Goal: Task Accomplishment & Management: Manage account settings

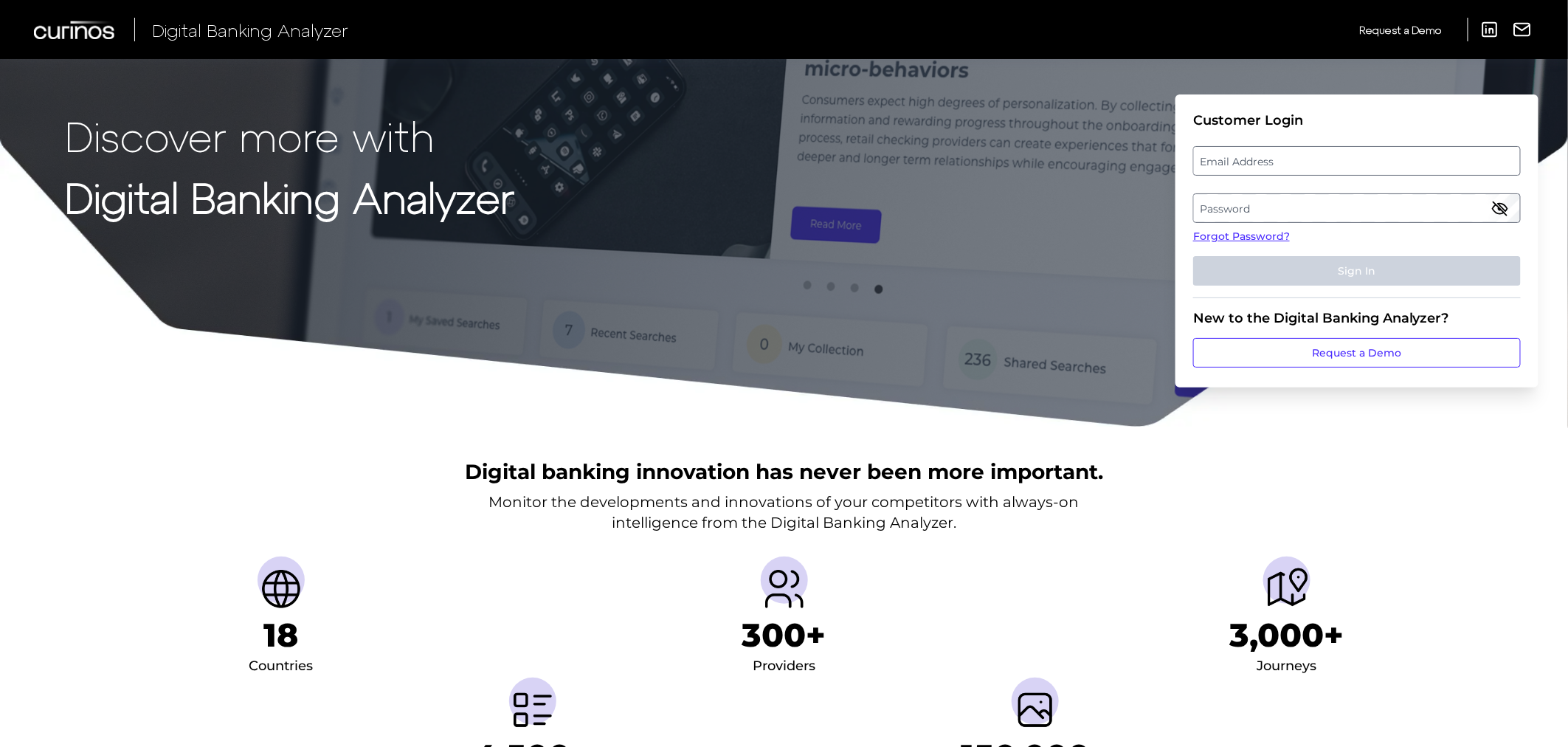
click at [1265, 168] on label "Email Address" at bounding box center [1356, 160] width 325 height 26
click at [1265, 168] on input "email" at bounding box center [1357, 161] width 327 height 29
type input "[PERSON_NAME][EMAIL_ADDRESS][DOMAIN_NAME]"
click at [1258, 213] on label "Password" at bounding box center [1356, 207] width 325 height 26
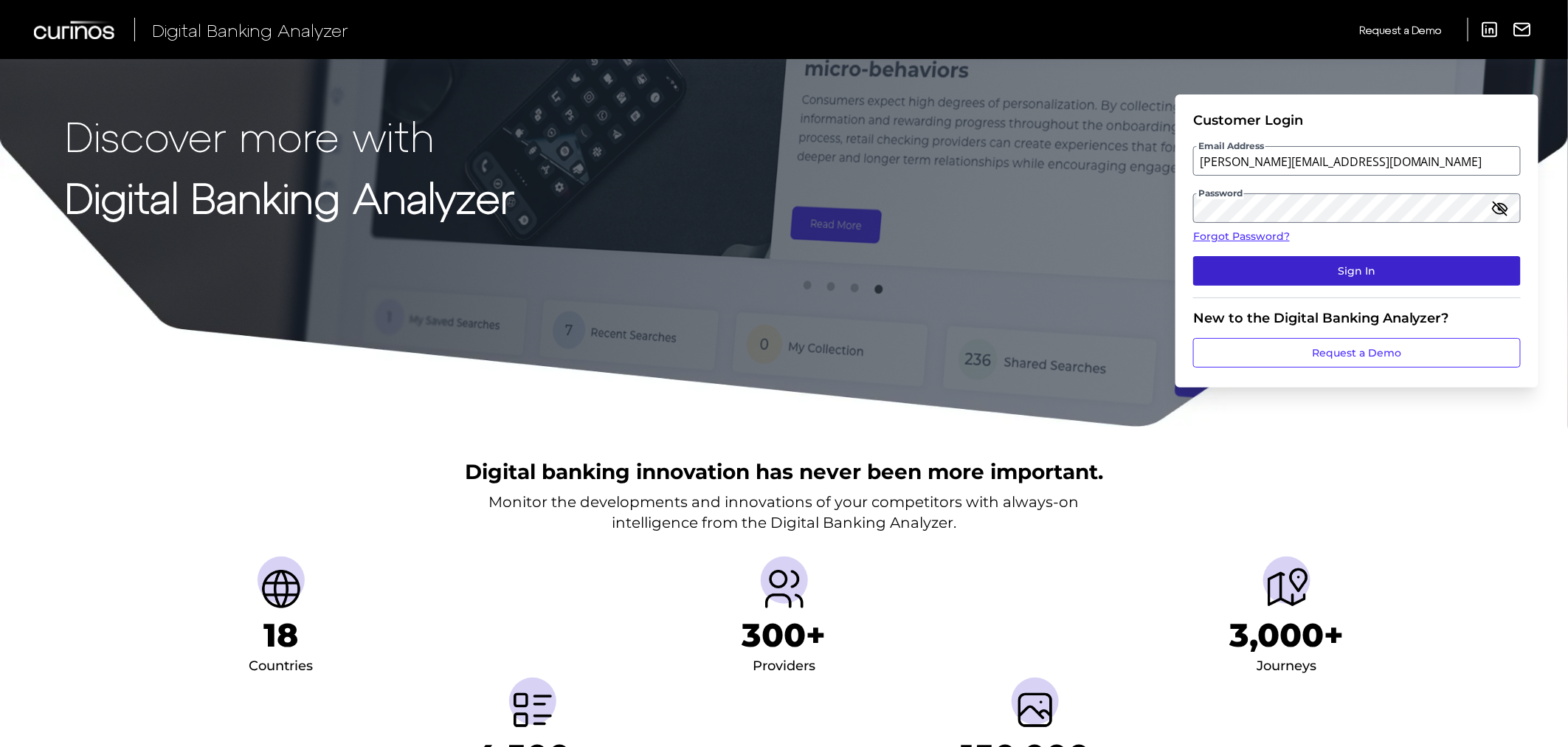
click at [1303, 277] on button "Sign In" at bounding box center [1357, 271] width 327 height 29
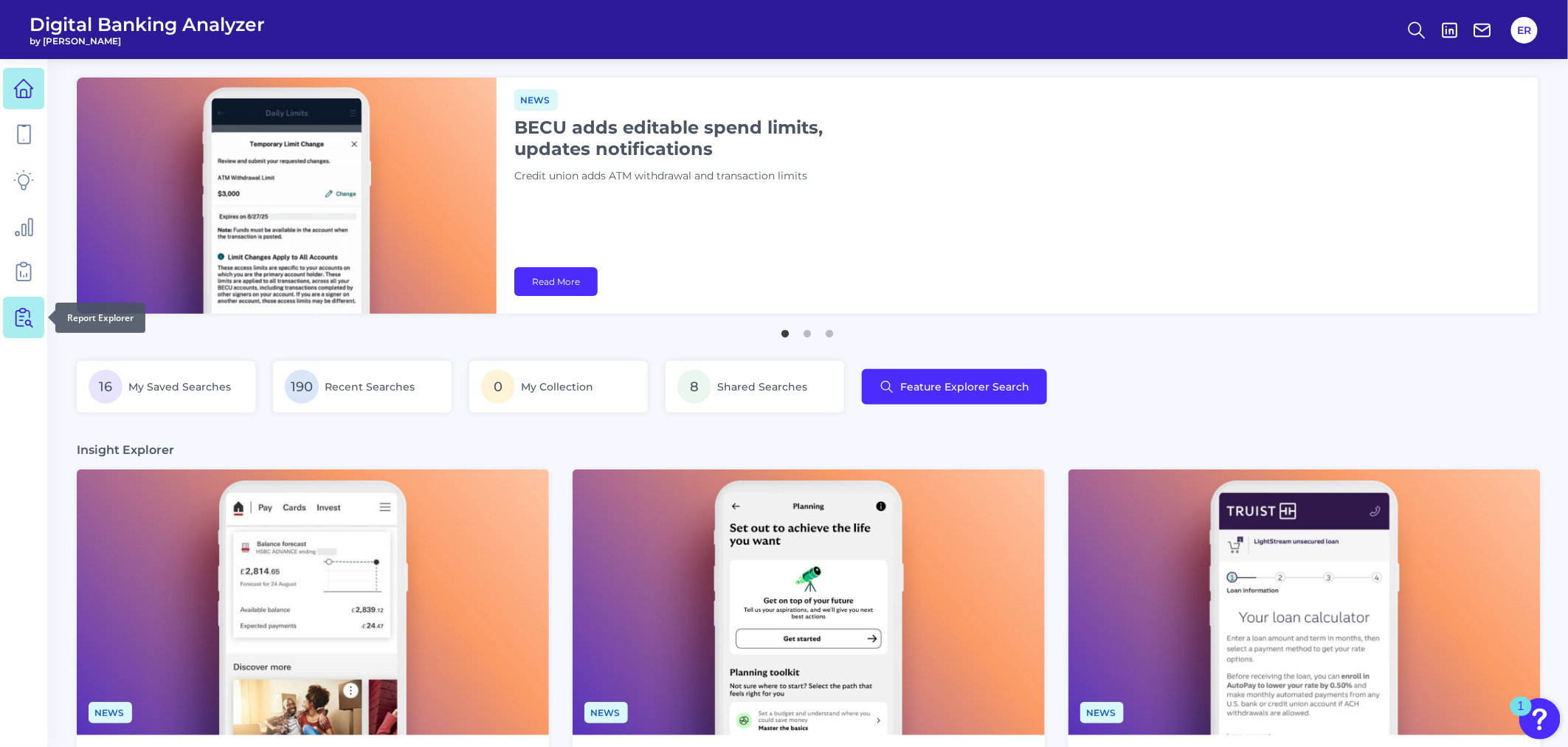
click at [20, 326] on icon at bounding box center [20, 318] width 7 height 15
